Goal: Communication & Community: Share content

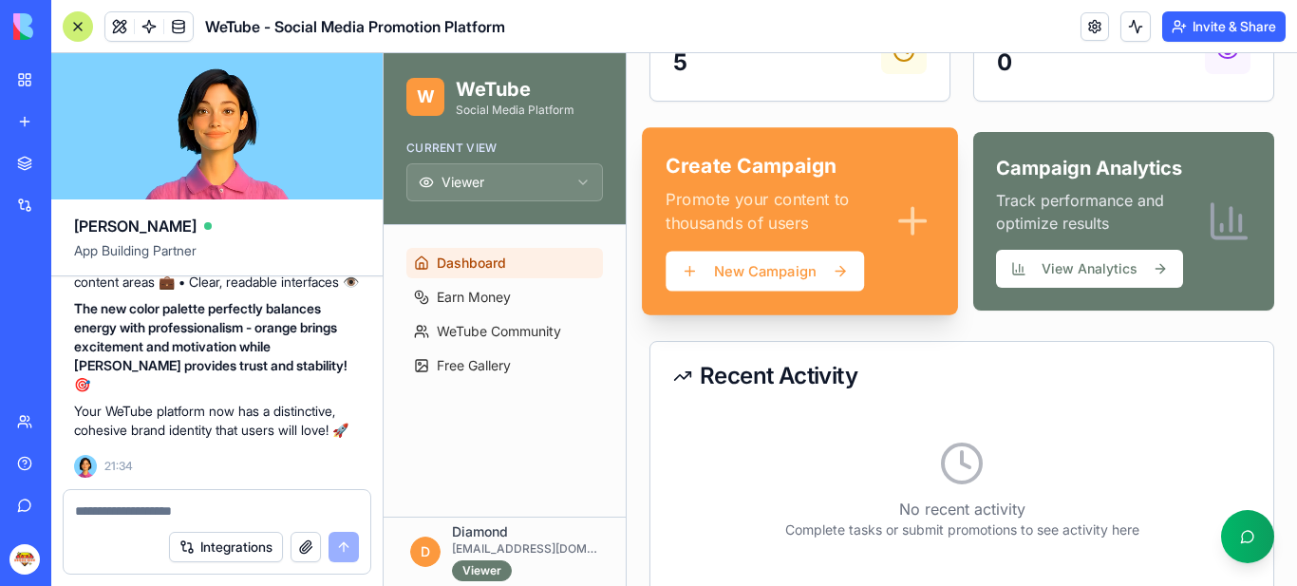
scroll to position [395, 0]
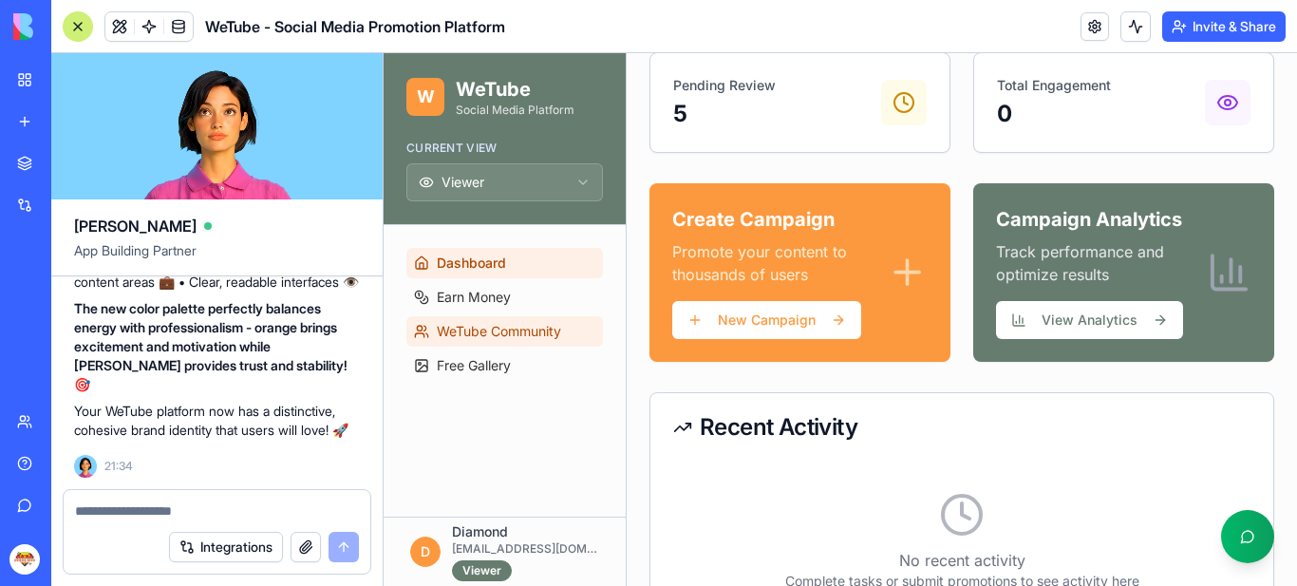
click at [494, 329] on span "WeTube Community" at bounding box center [499, 331] width 124 height 19
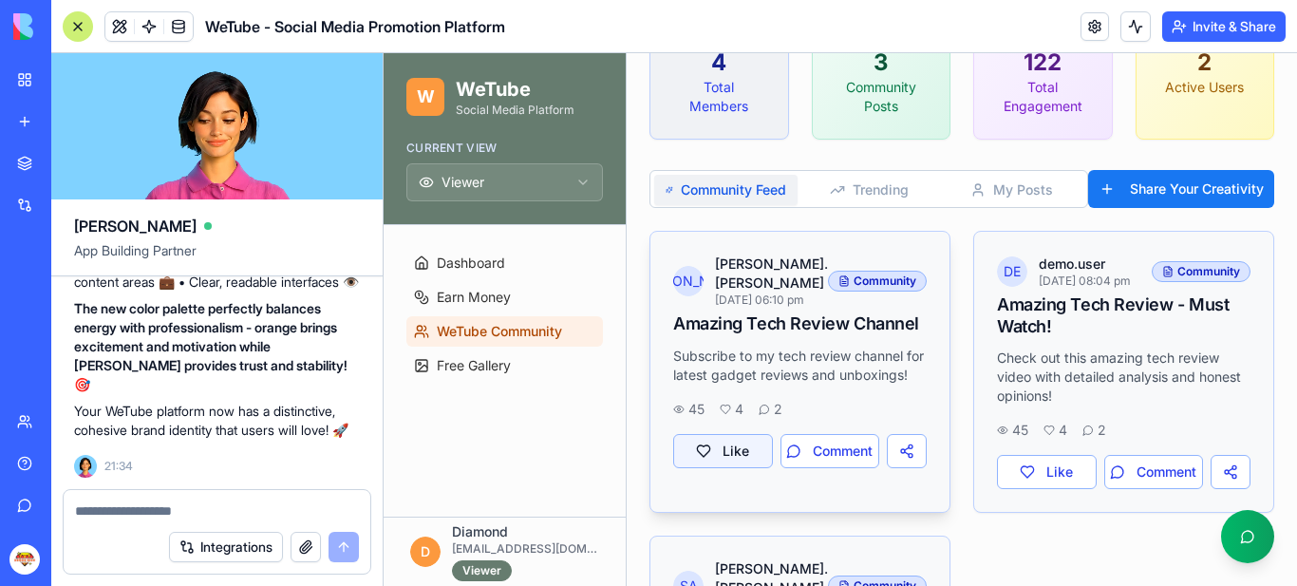
click at [728, 467] on button "Like" at bounding box center [723, 451] width 100 height 34
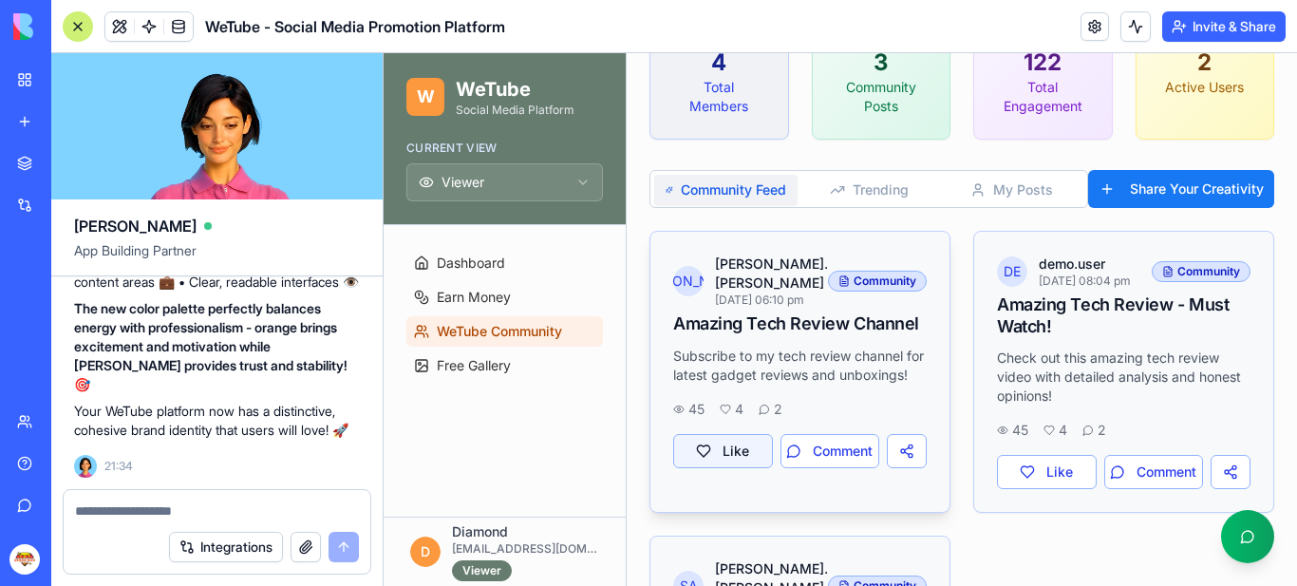
click at [728, 463] on button "Like" at bounding box center [723, 451] width 100 height 34
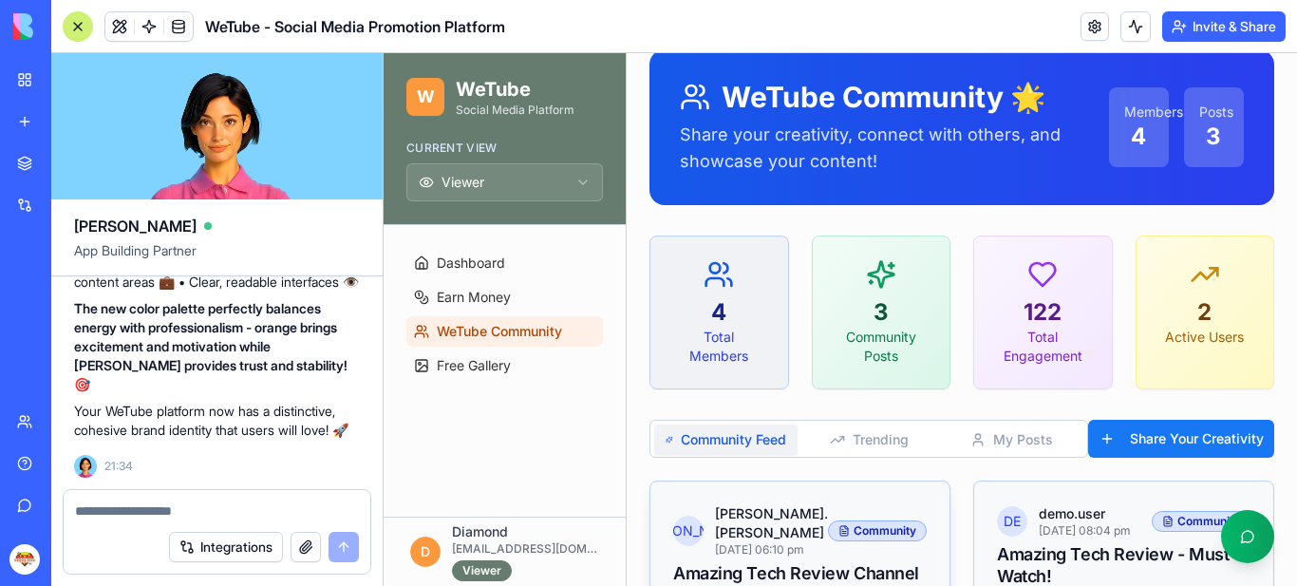
scroll to position [53, 0]
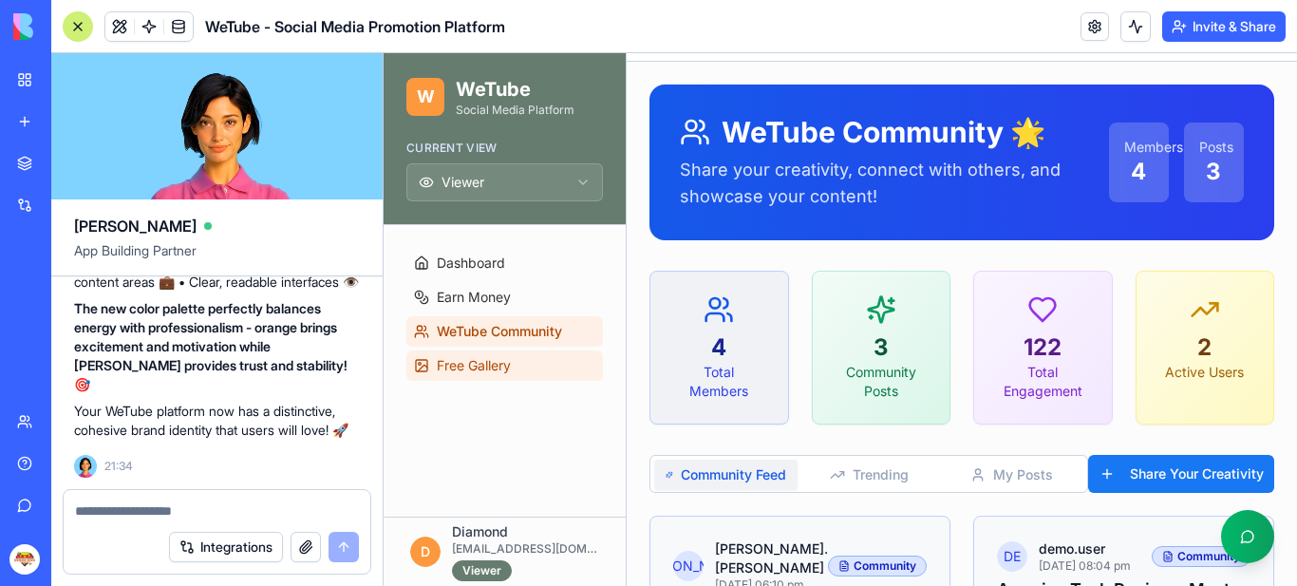
click at [490, 365] on span "Free Gallery" at bounding box center [474, 365] width 74 height 19
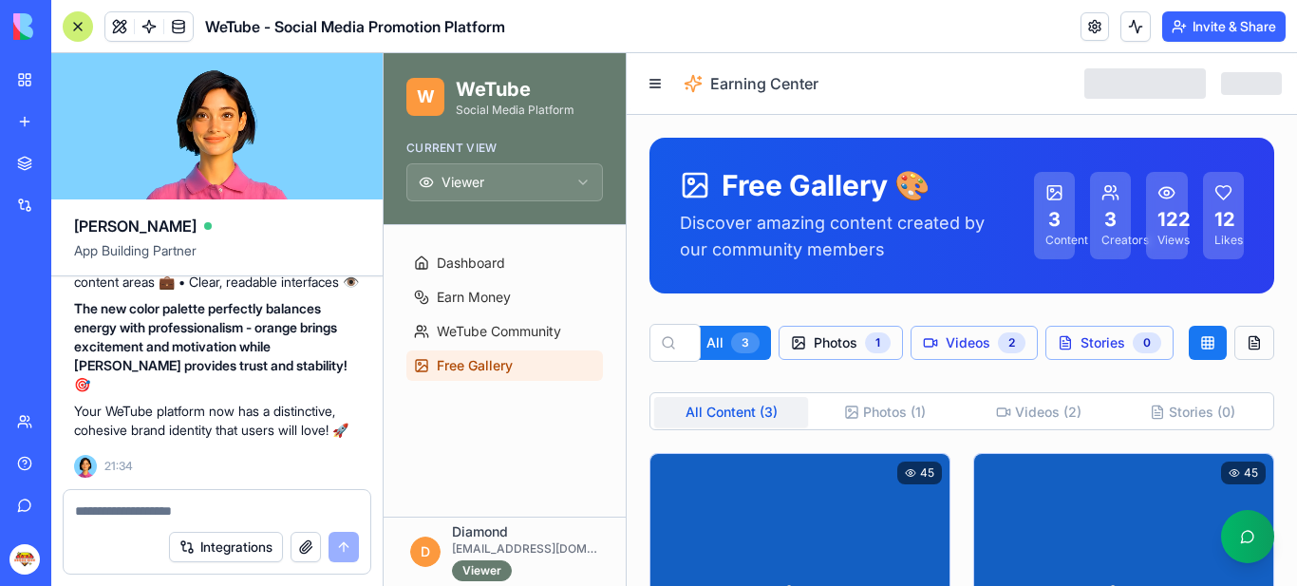
click at [835, 343] on span "Photos" at bounding box center [836, 342] width 44 height 19
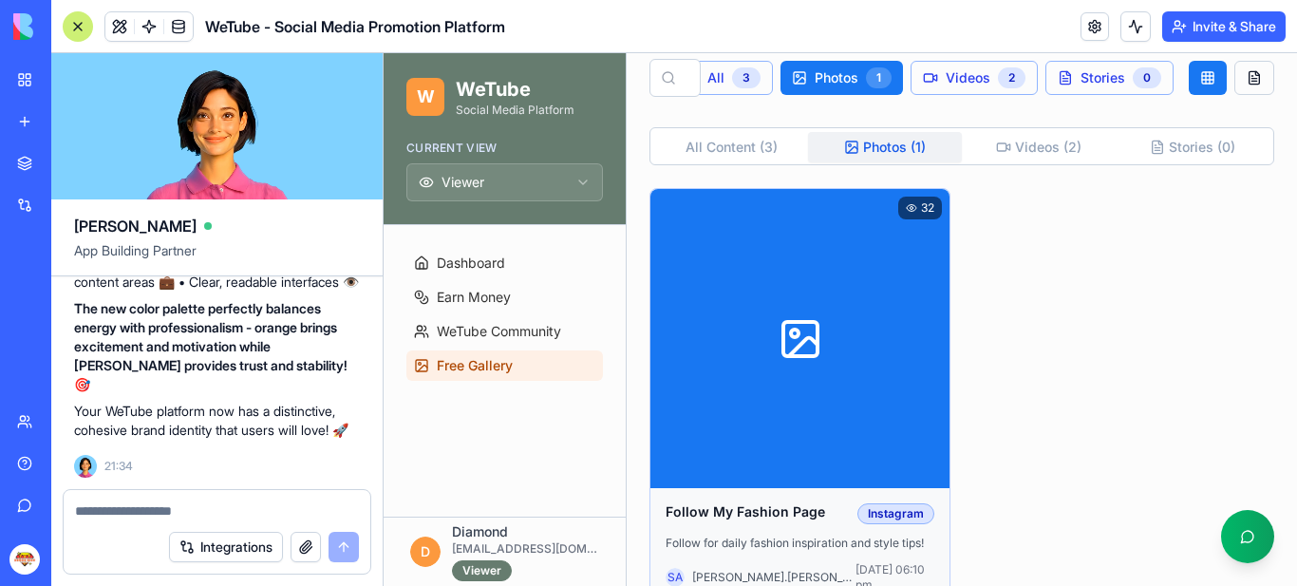
scroll to position [338, 0]
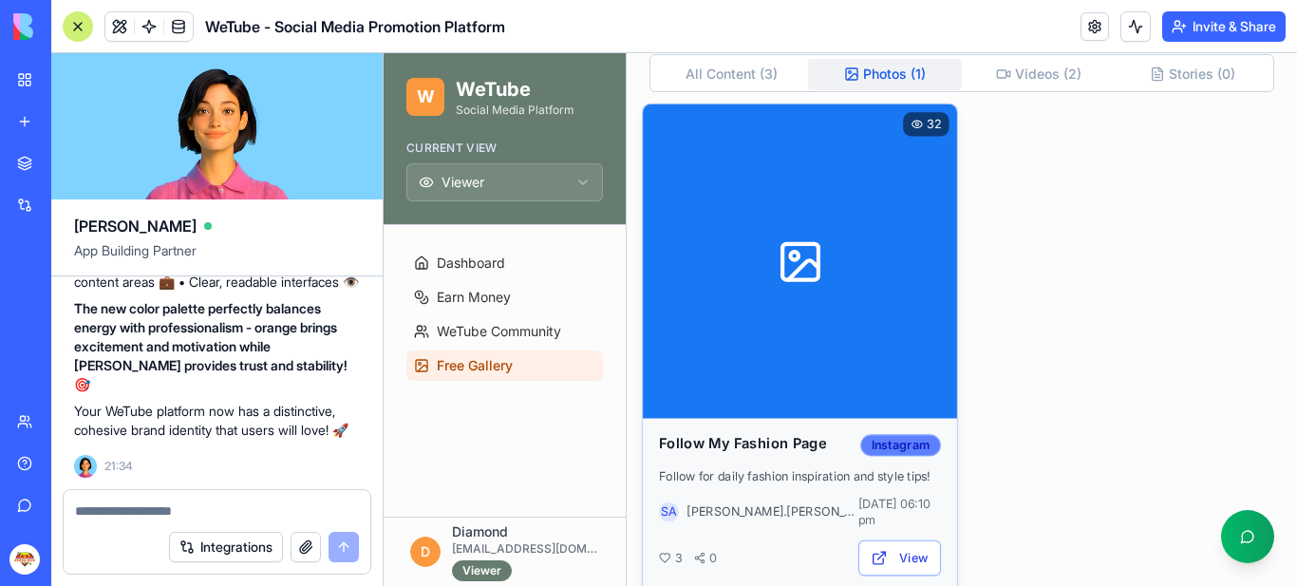
click at [897, 440] on div "Instagram" at bounding box center [900, 445] width 81 height 22
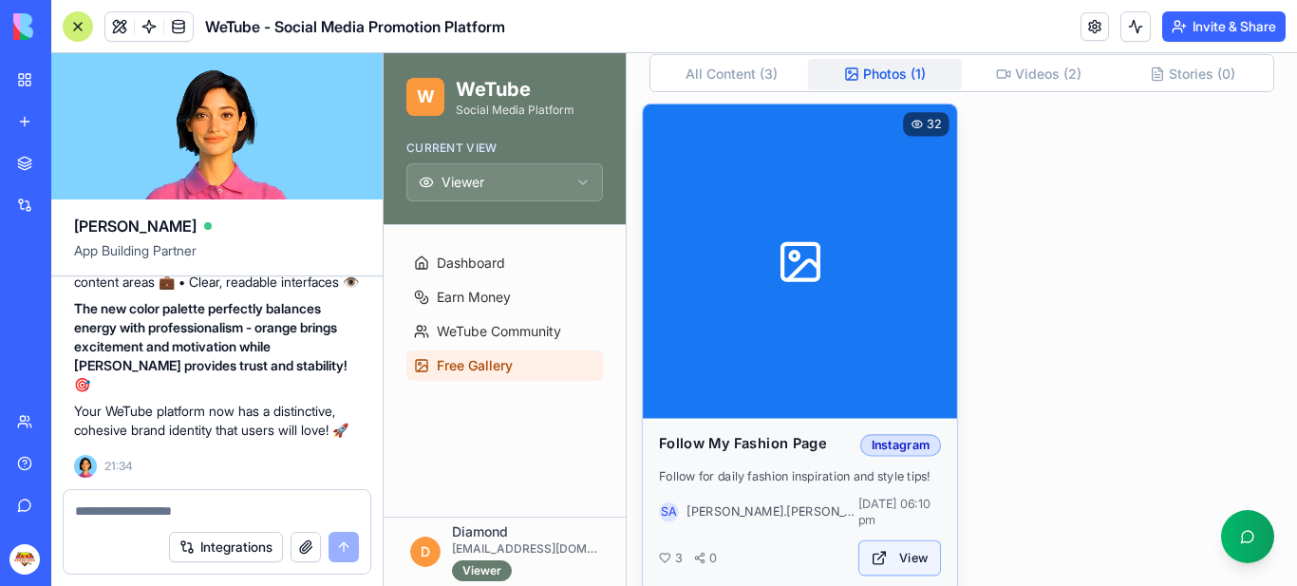
click at [884, 542] on button "View" at bounding box center [900, 558] width 83 height 36
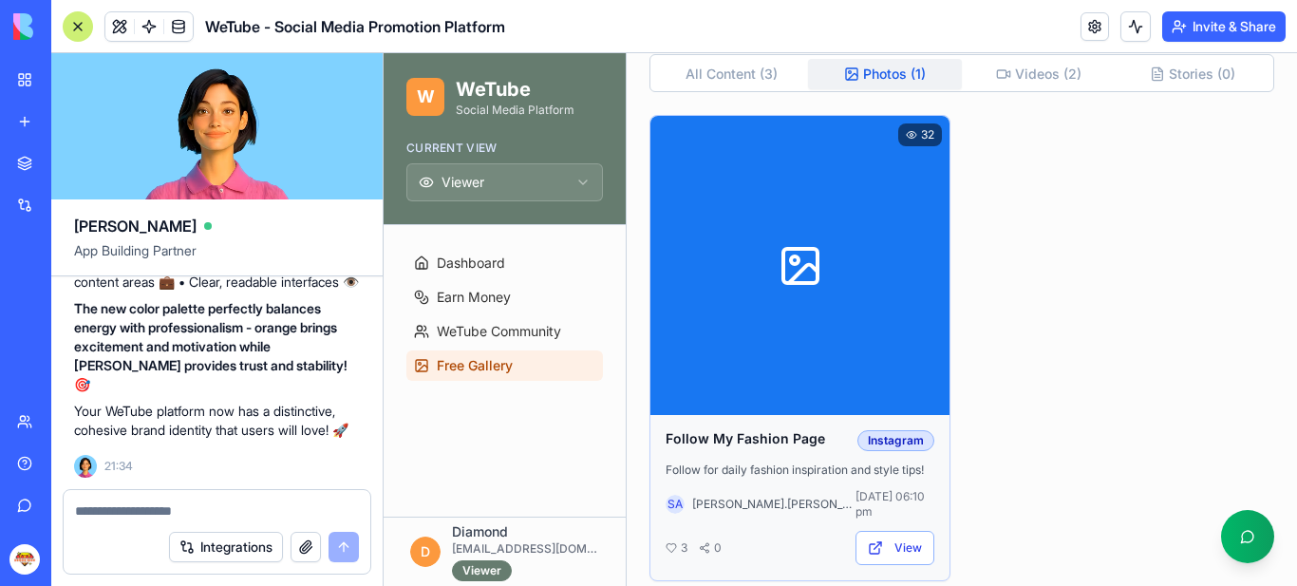
click at [163, 513] on textarea at bounding box center [217, 510] width 284 height 19
type textarea "*"
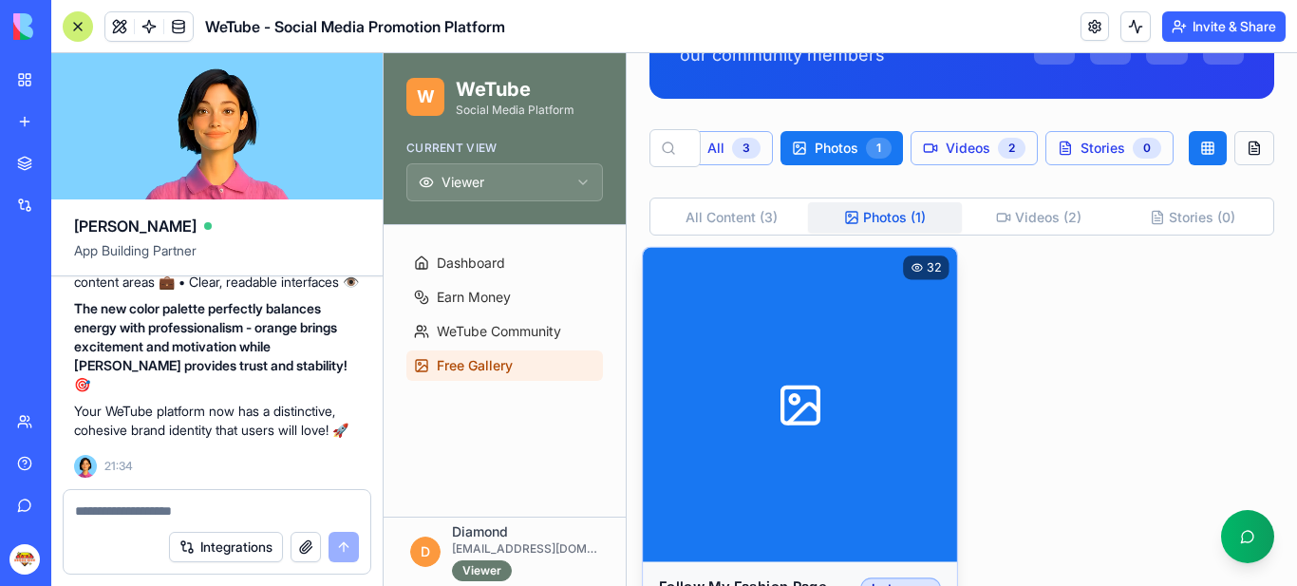
scroll to position [0, 0]
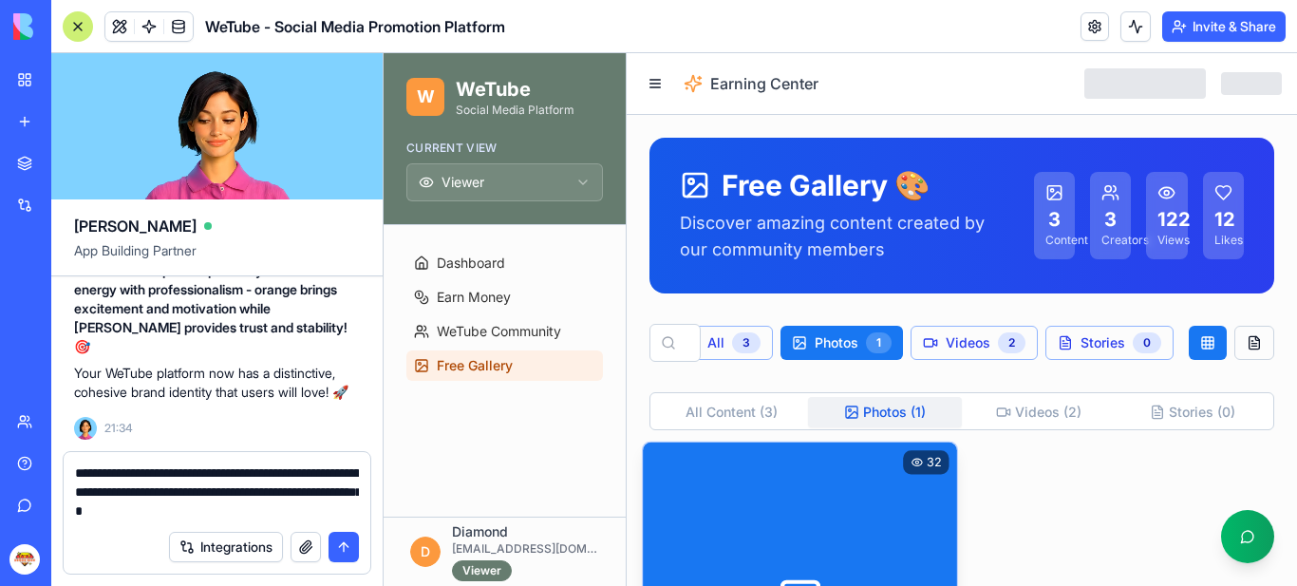
type textarea "**********"
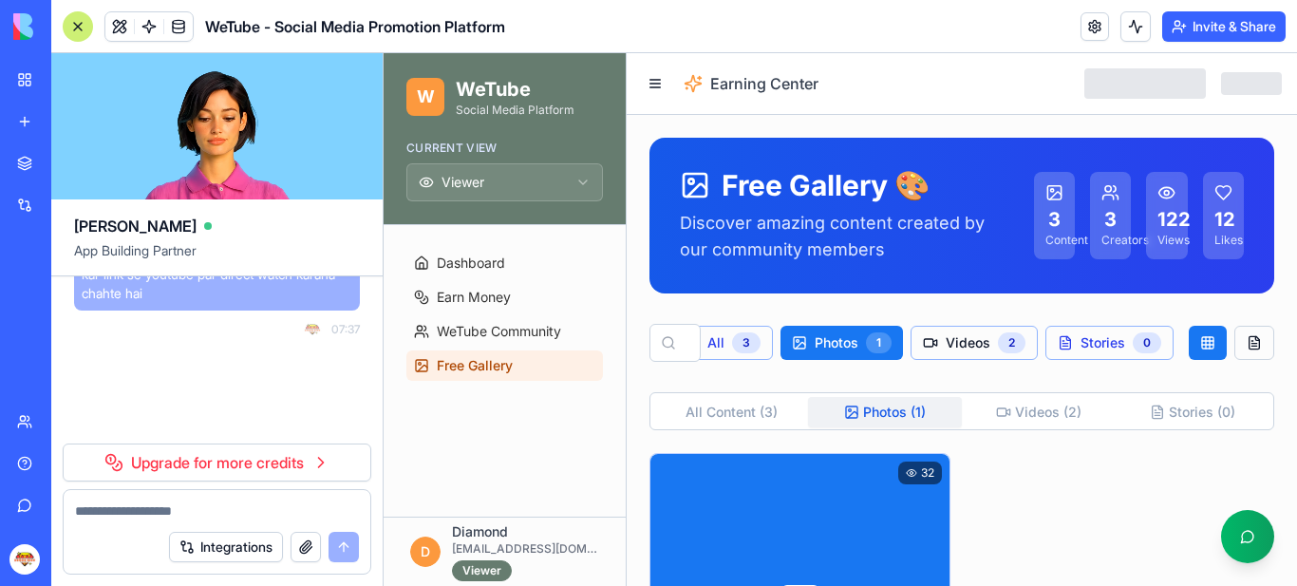
scroll to position [27986, 0]
click at [965, 342] on span "Videos" at bounding box center [968, 342] width 45 height 19
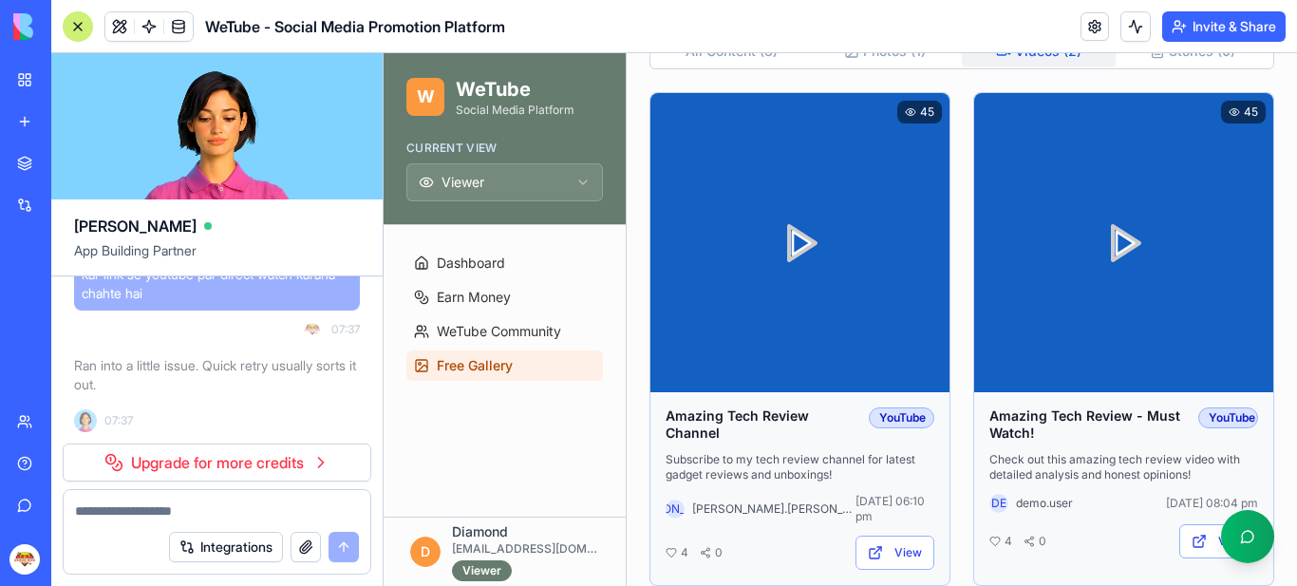
scroll to position [366, 0]
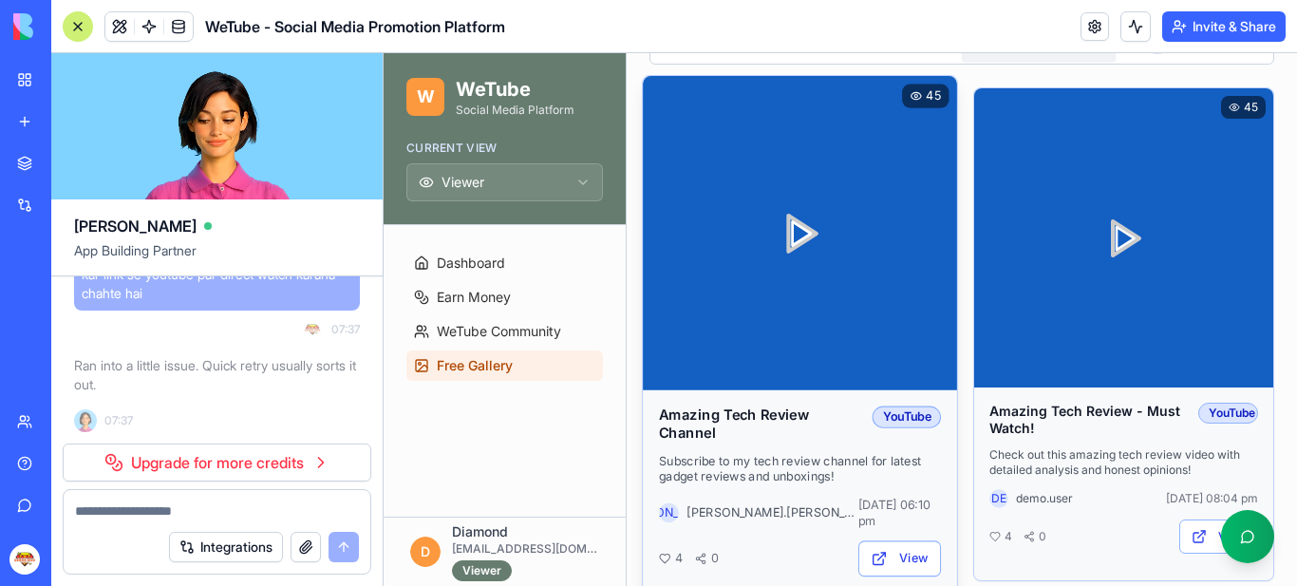
click at [795, 224] on icon at bounding box center [800, 233] width 32 height 32
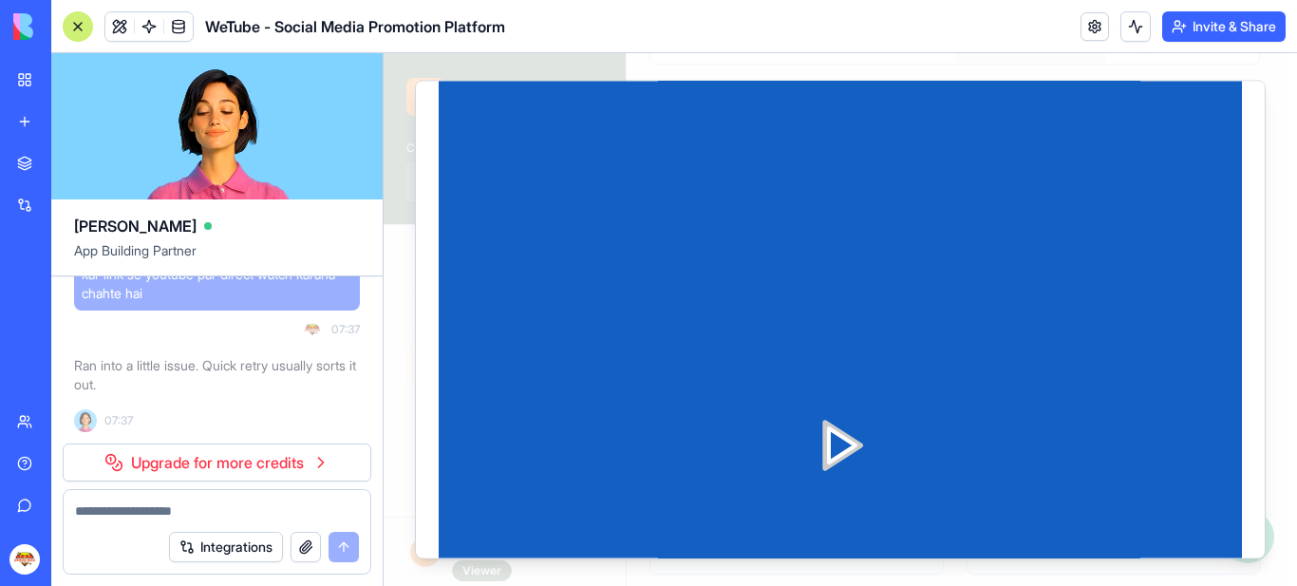
scroll to position [190, 0]
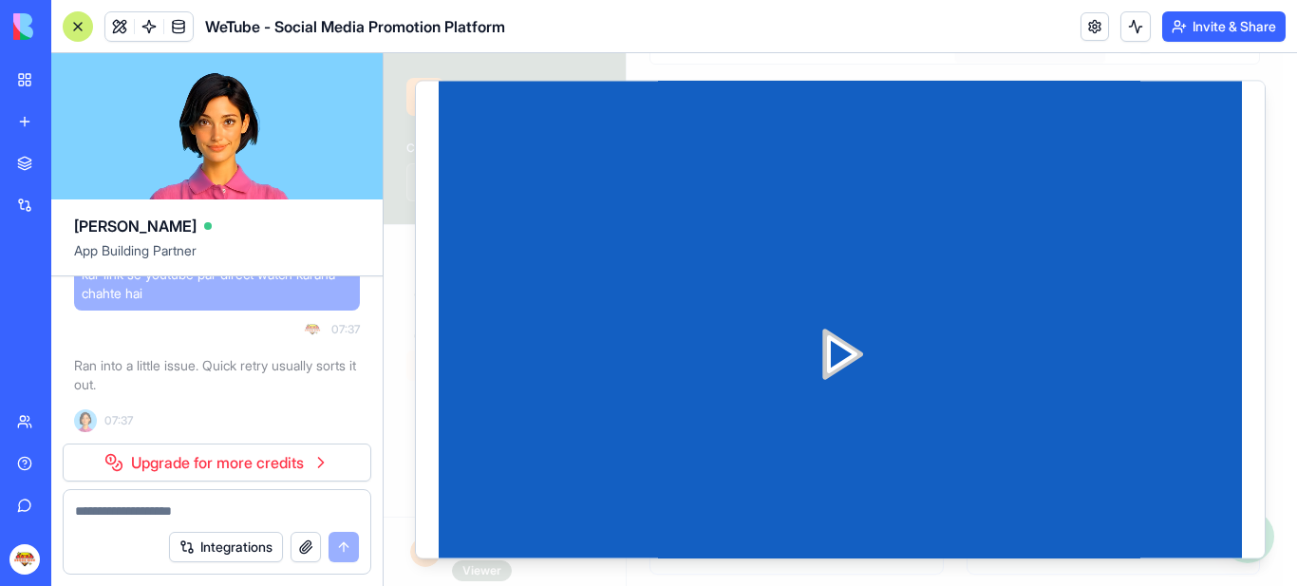
click at [826, 337] on icon at bounding box center [841, 353] width 46 height 46
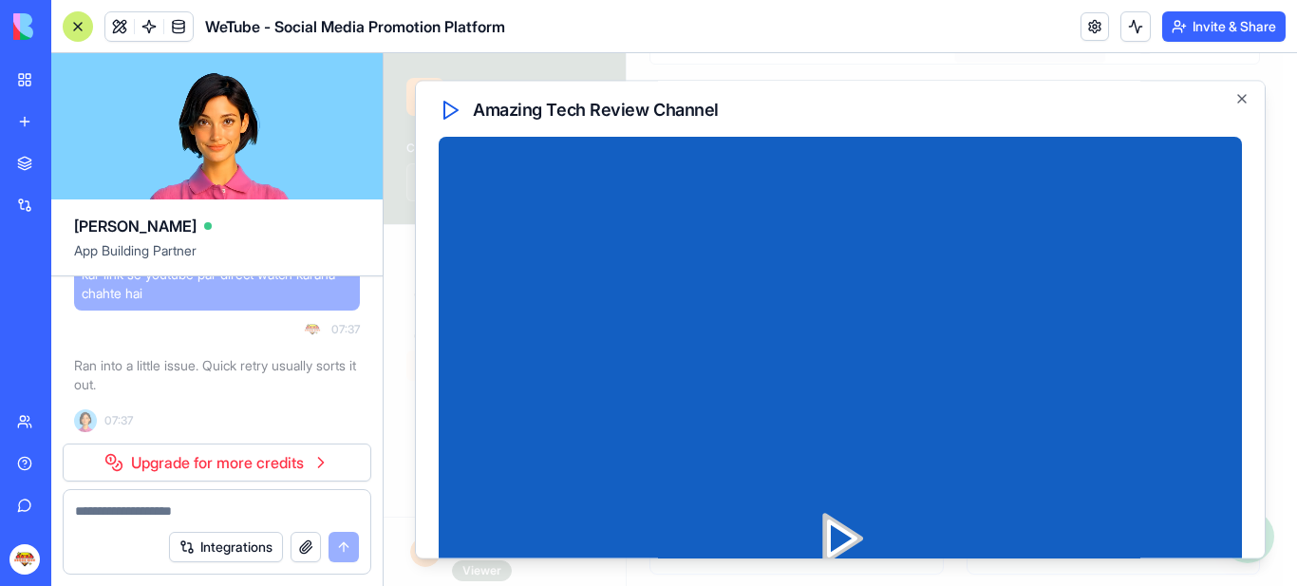
scroll to position [0, 0]
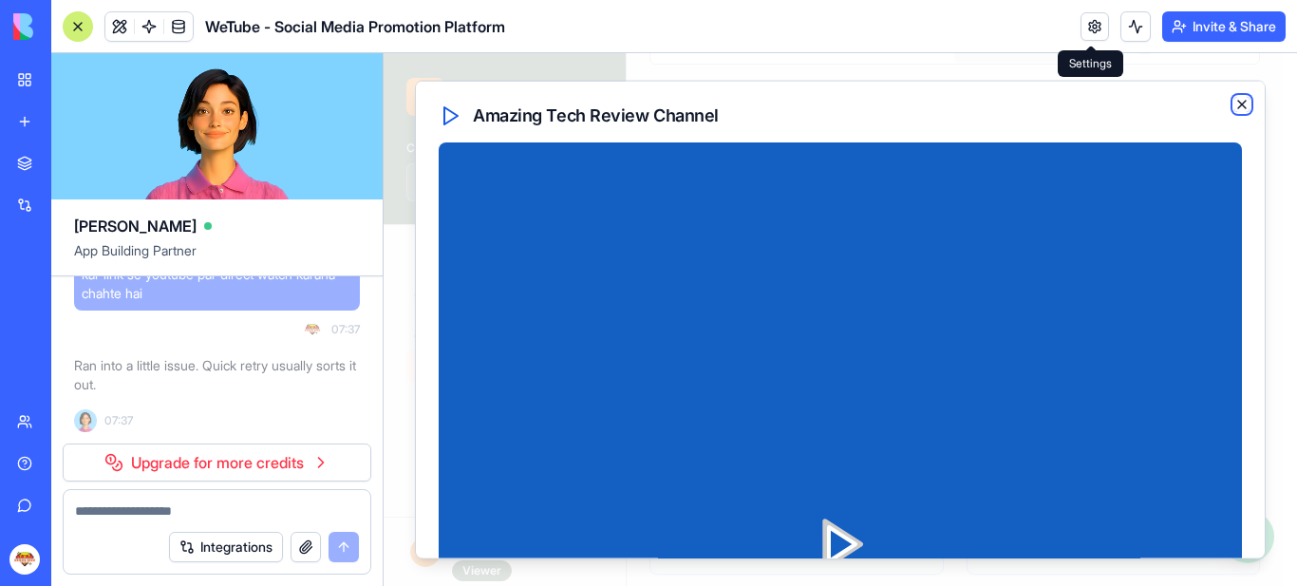
click at [1235, 104] on icon "button" at bounding box center [1242, 103] width 15 height 15
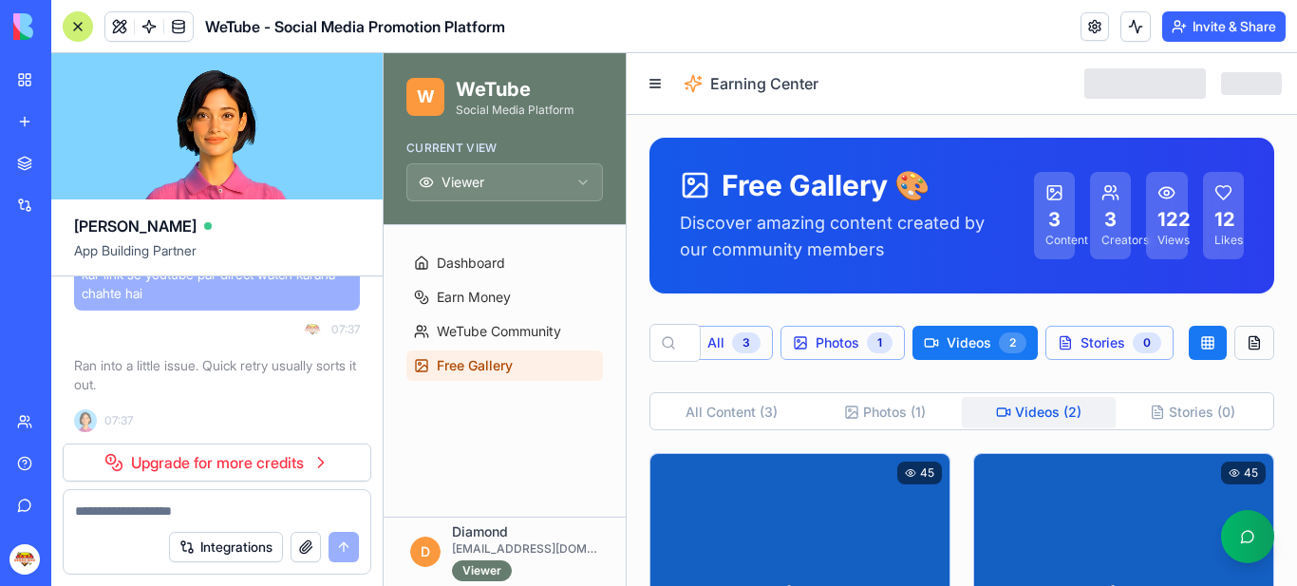
click at [70, 83] on div "My Workspace" at bounding box center [58, 79] width 25 height 19
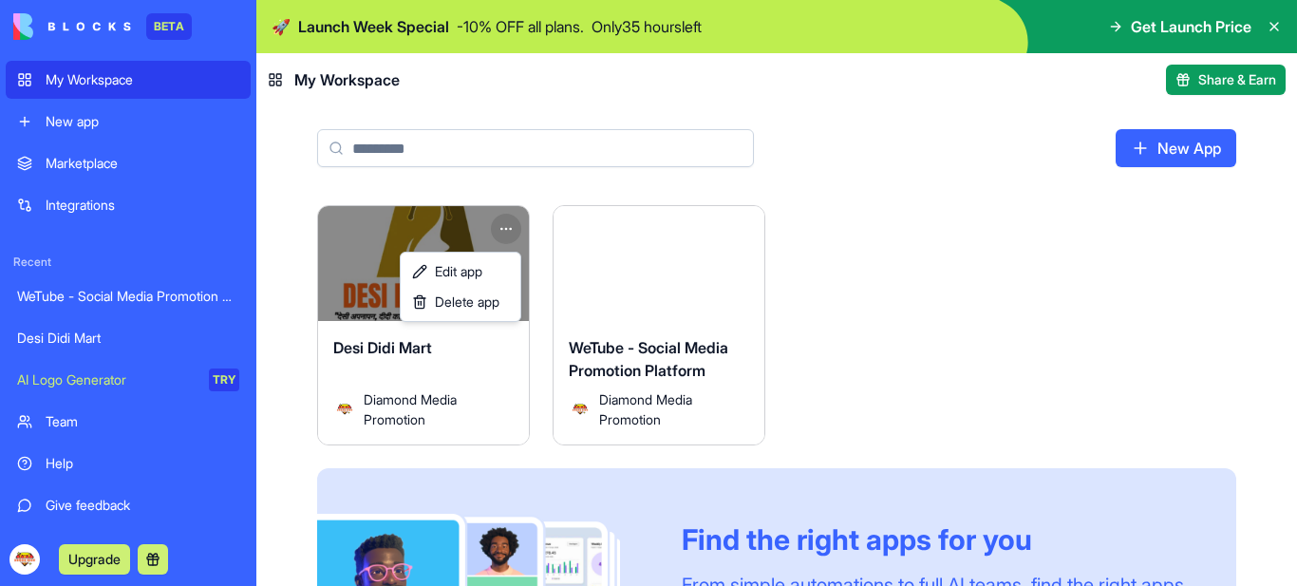
click at [500, 227] on html "BETA My Workspace New app Marketplace Integrations Recent WeTube - Social Media…" at bounding box center [648, 293] width 1297 height 586
click at [465, 267] on span "Edit app" at bounding box center [458, 271] width 47 height 19
